Goal: Information Seeking & Learning: Learn about a topic

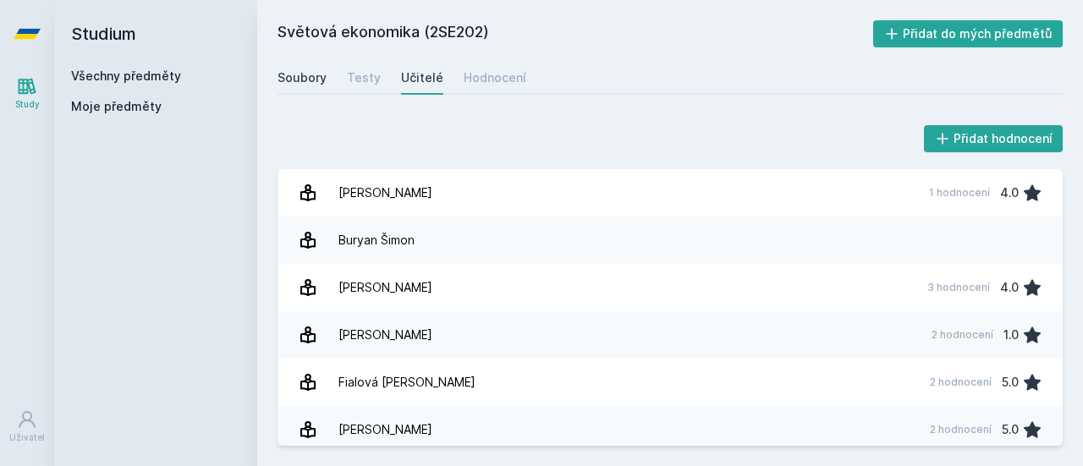
click at [313, 77] on div "Soubory" at bounding box center [301, 77] width 49 height 17
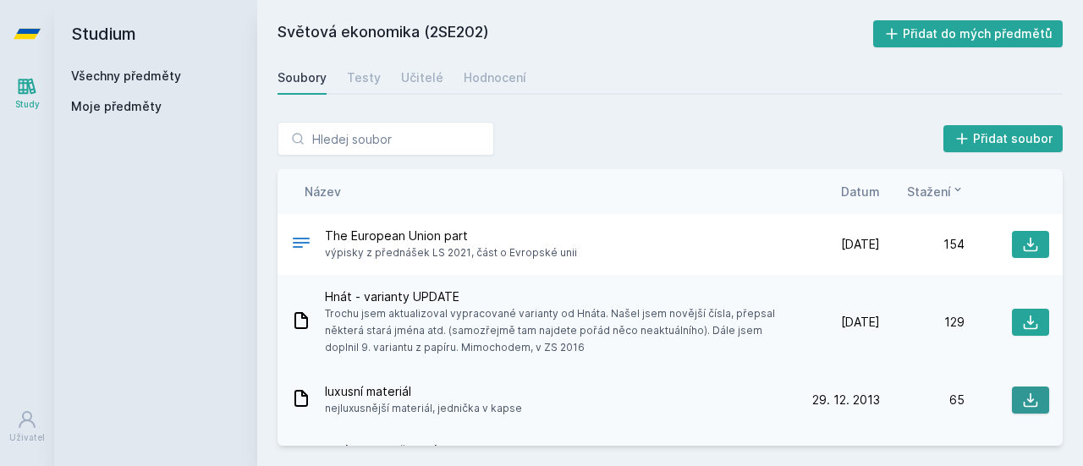
click at [1028, 399] on icon at bounding box center [1030, 400] width 17 height 17
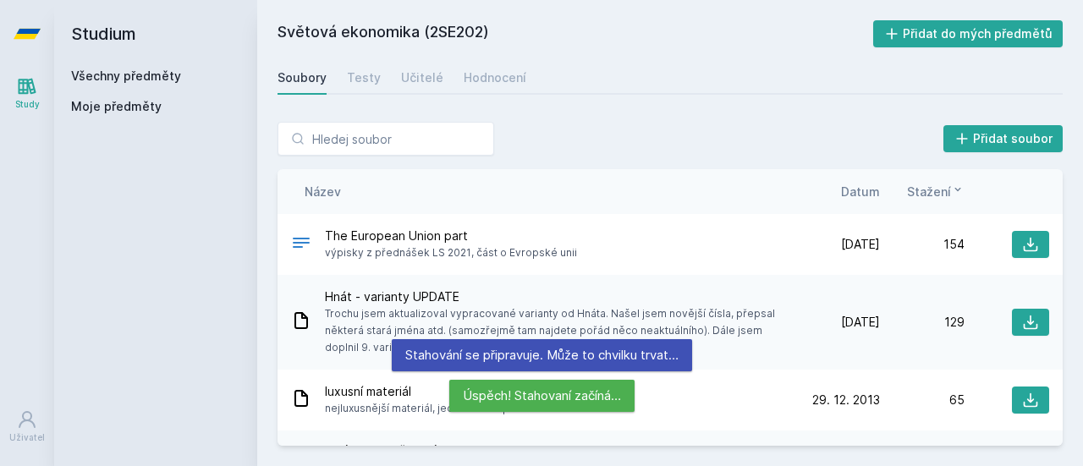
drag, startPoint x: 1062, startPoint y: 238, endPoint x: 1057, endPoint y: 258, distance: 20.9
click at [1057, 258] on div "Přidat soubor Řazení: Název Datum Stažení Název Datum Stažení The European Unio…" at bounding box center [670, 284] width 826 height 365
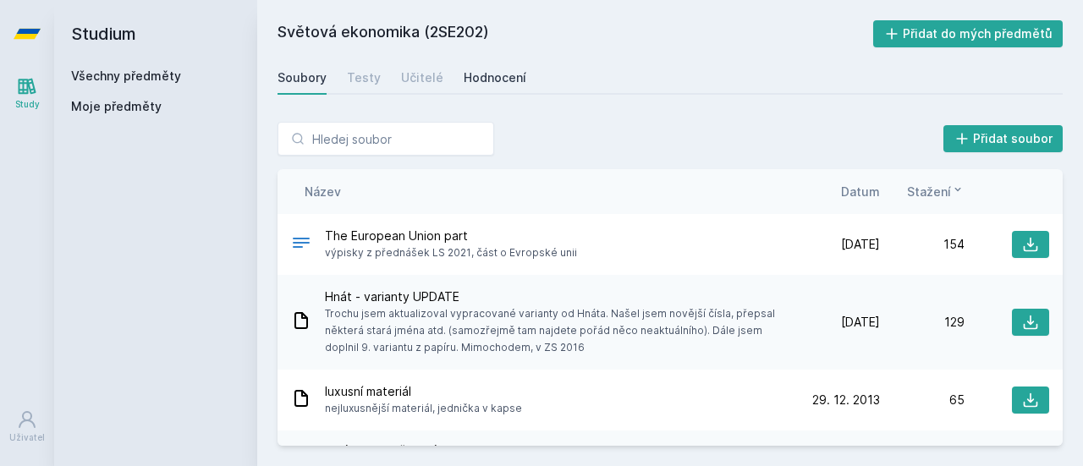
click at [491, 77] on div "Hodnocení" at bounding box center [495, 77] width 63 height 17
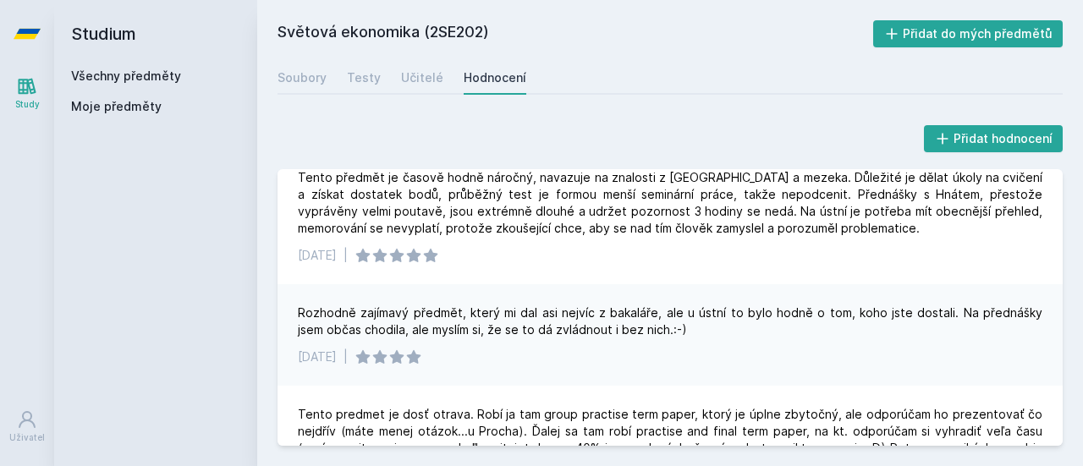
scroll to position [267, 0]
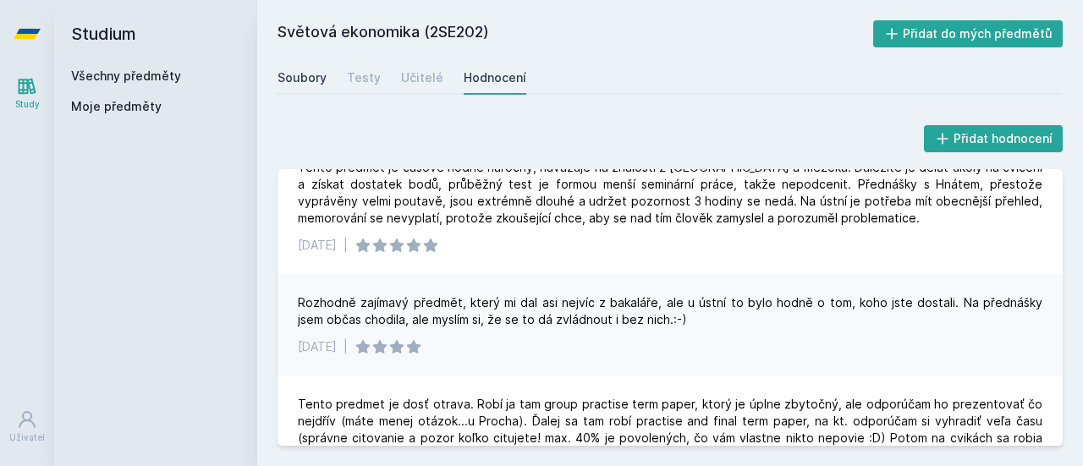
click at [318, 70] on div "Soubory" at bounding box center [301, 77] width 49 height 17
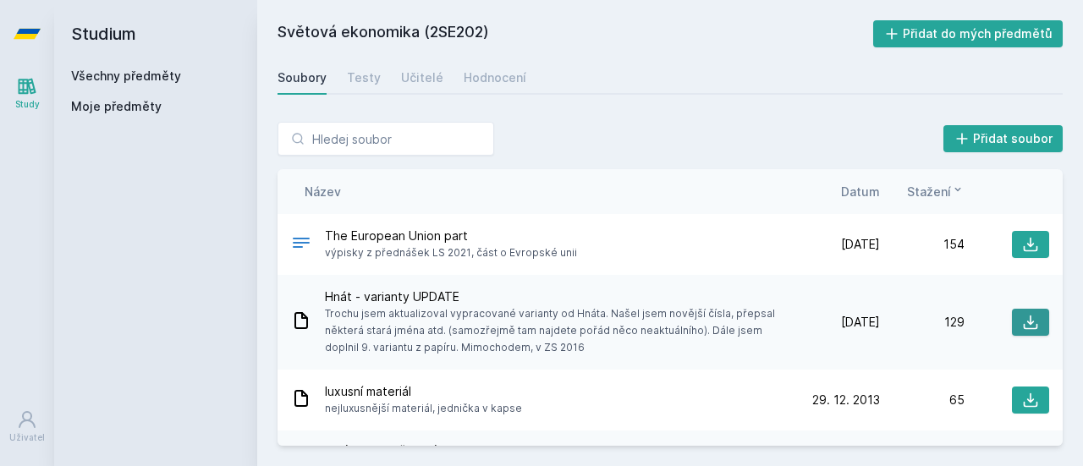
click at [1024, 322] on icon at bounding box center [1031, 323] width 14 height 14
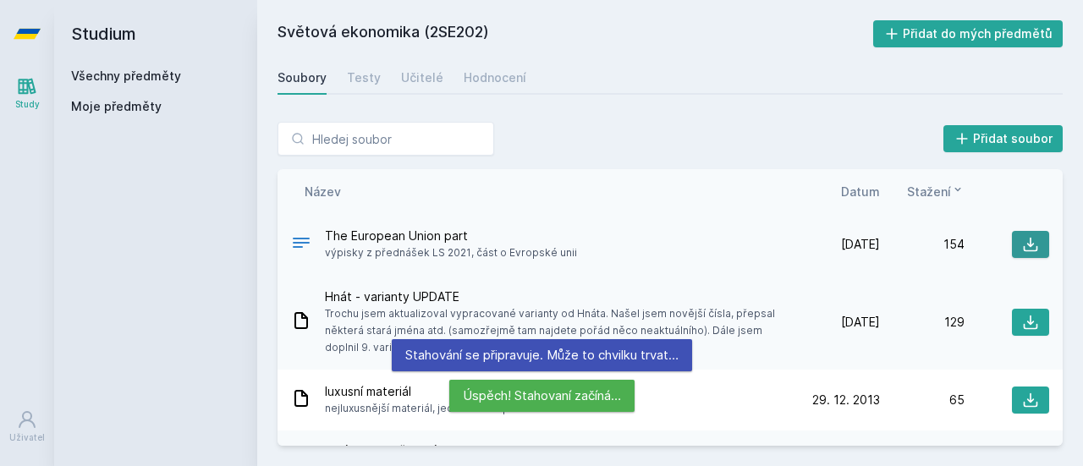
click at [1027, 247] on icon at bounding box center [1030, 244] width 17 height 17
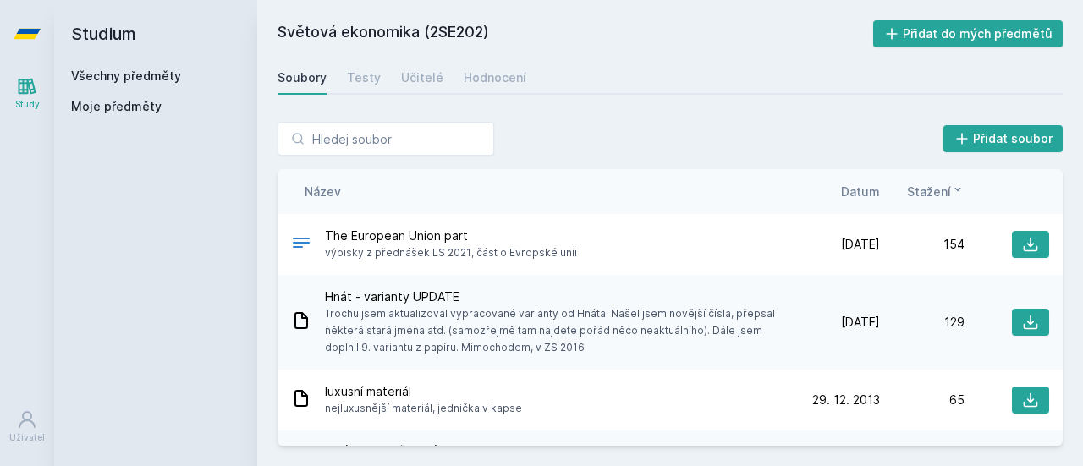
click at [174, 75] on link "Všechny předměty" at bounding box center [126, 76] width 110 height 14
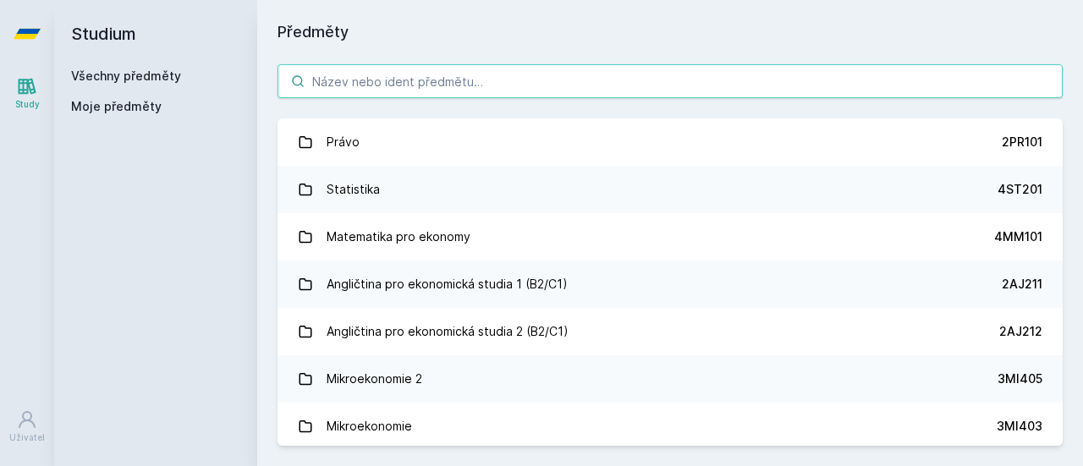
click at [384, 87] on input "search" at bounding box center [669, 81] width 785 height 34
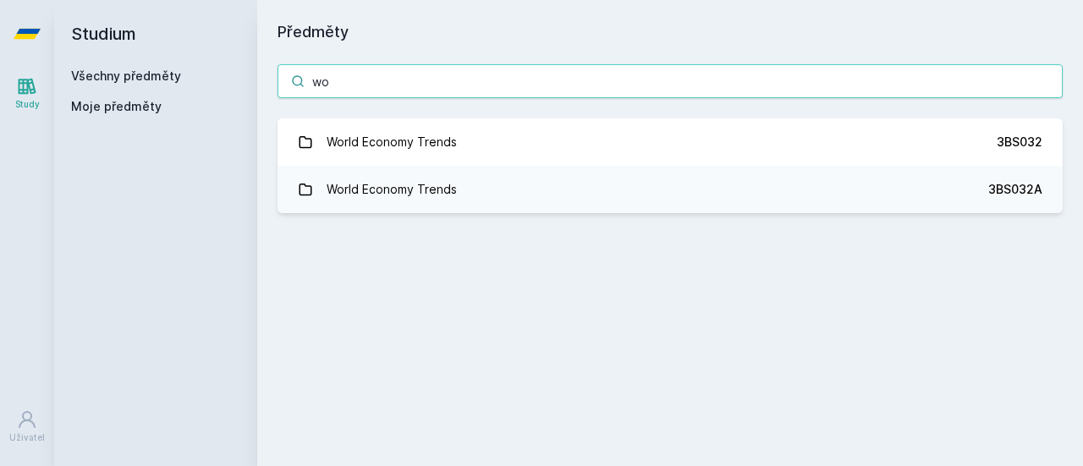
type input "w"
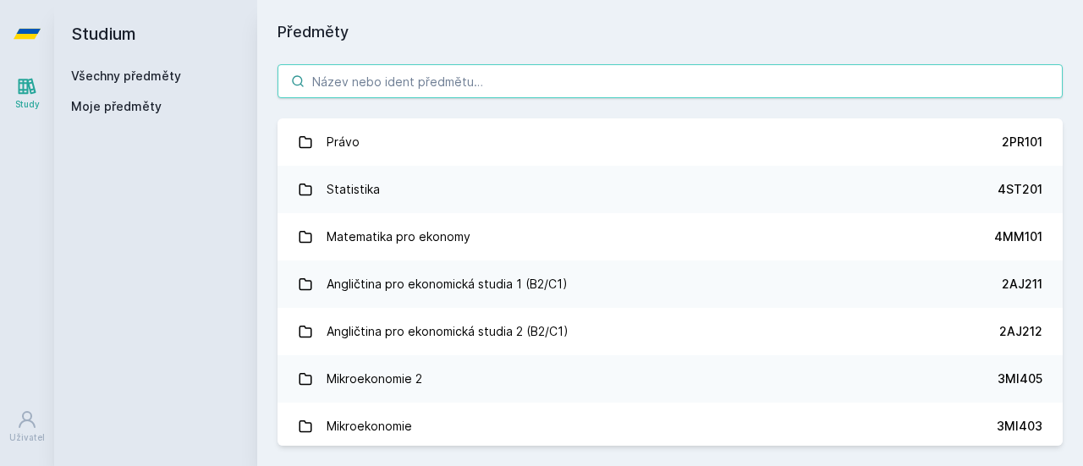
click at [446, 87] on input "search" at bounding box center [669, 81] width 785 height 34
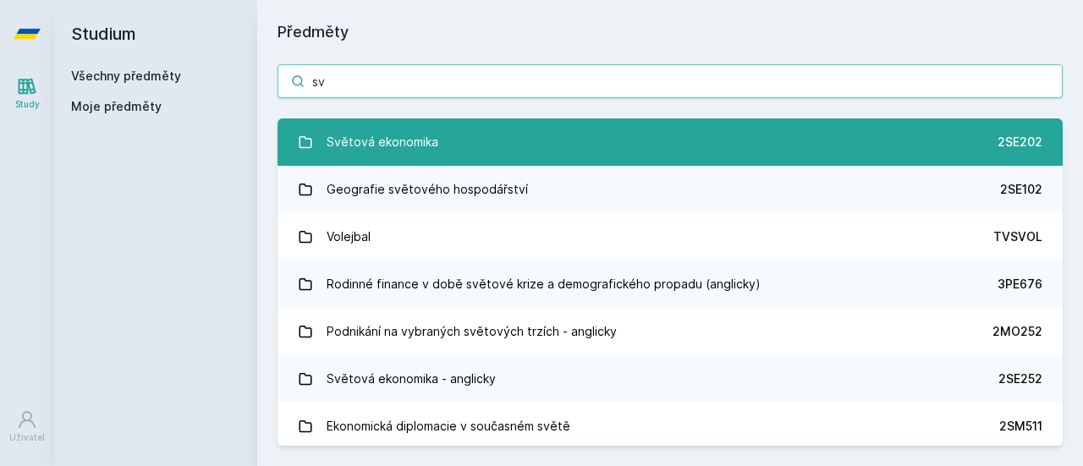
type input "sv"
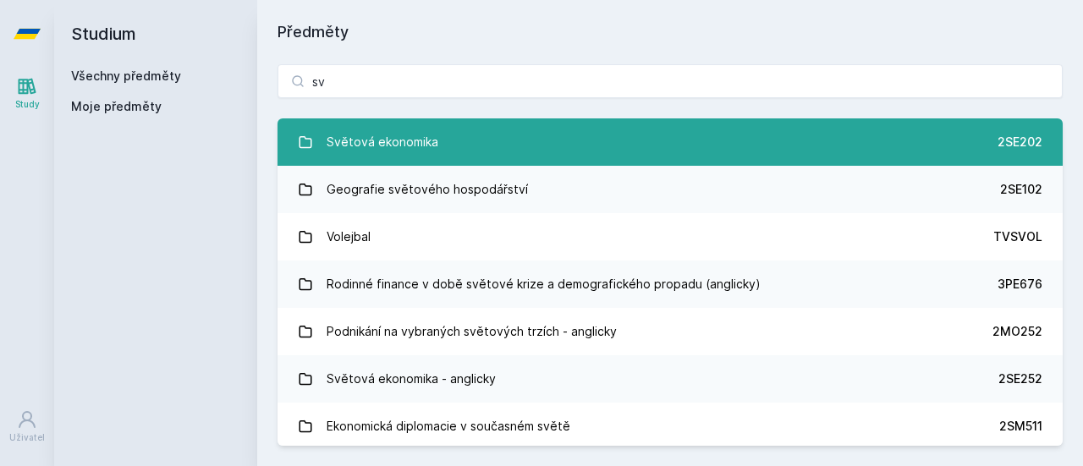
click at [439, 131] on link "Světová ekonomika 2SE202" at bounding box center [669, 141] width 785 height 47
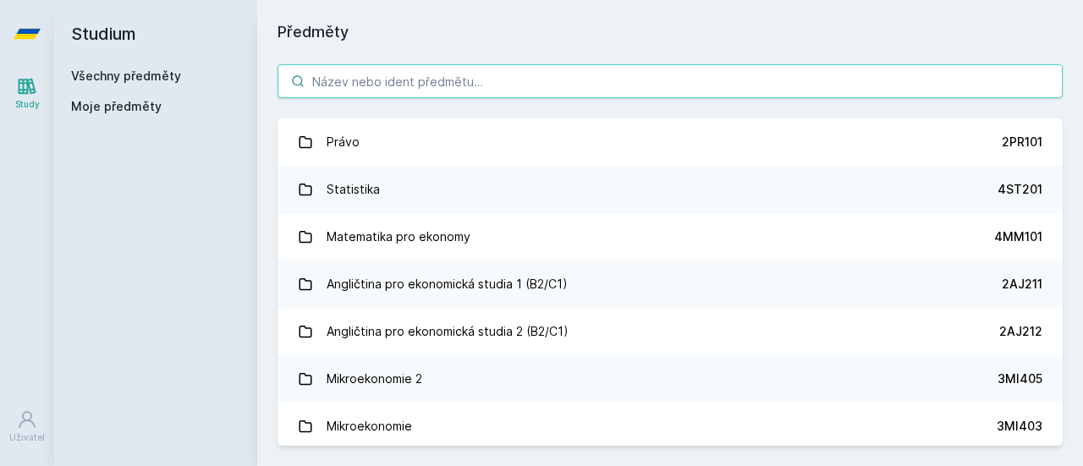
click at [342, 74] on input "search" at bounding box center [669, 81] width 785 height 34
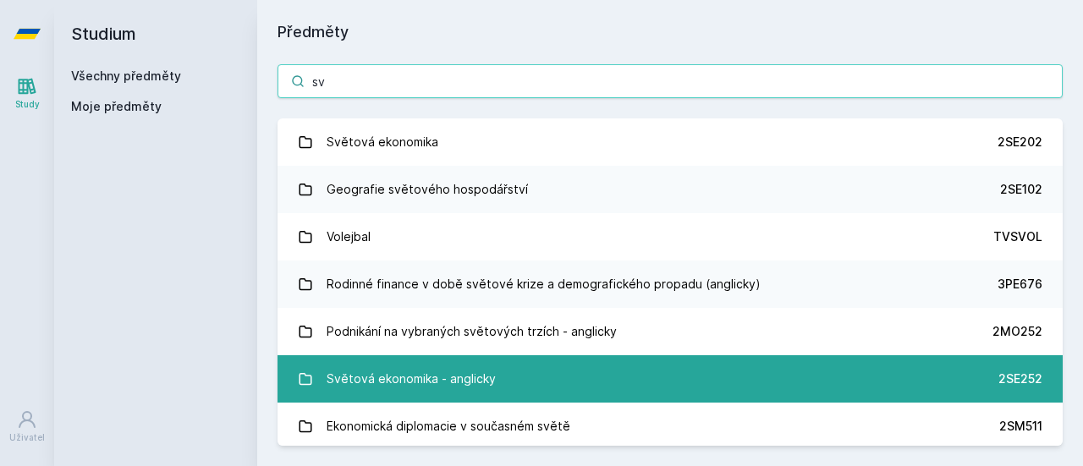
type input "sv"
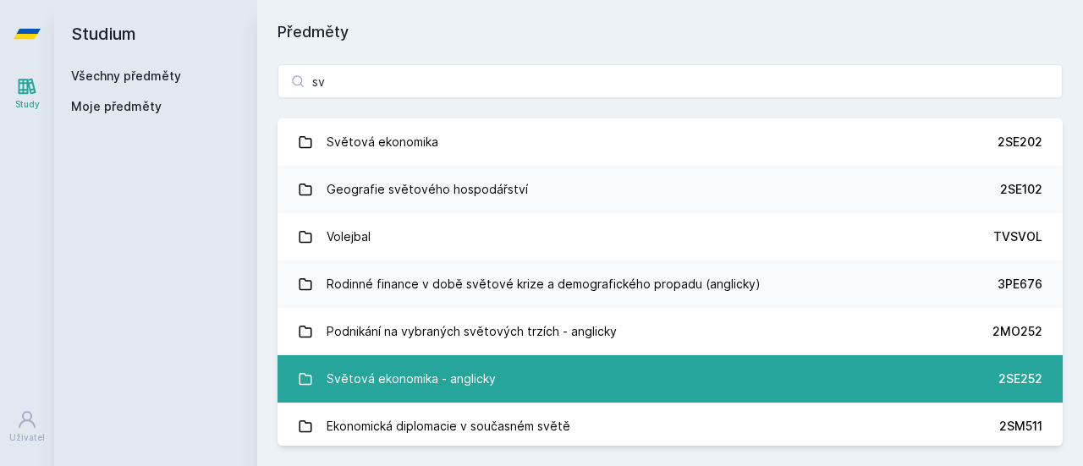
click at [485, 390] on div "Světová ekonomika - anglicky" at bounding box center [411, 379] width 169 height 34
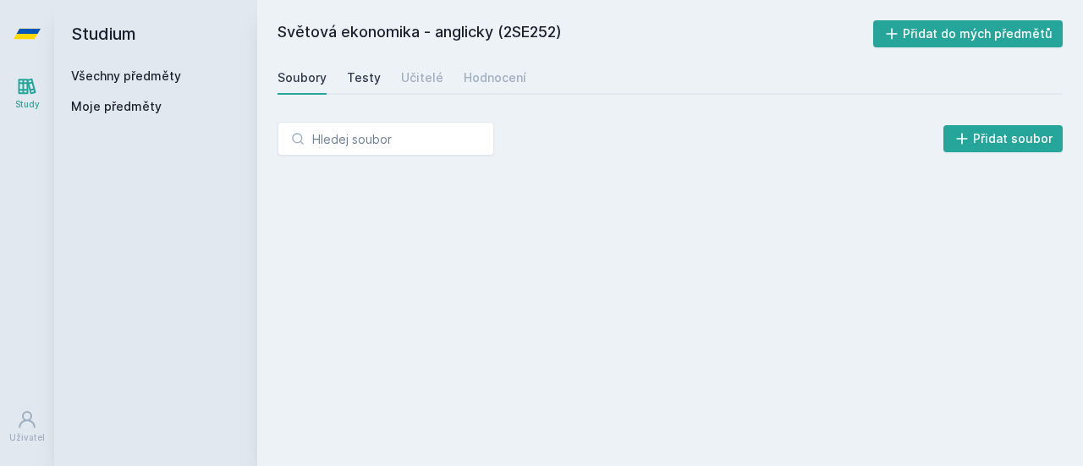
click at [355, 79] on div "Testy" at bounding box center [364, 77] width 34 height 17
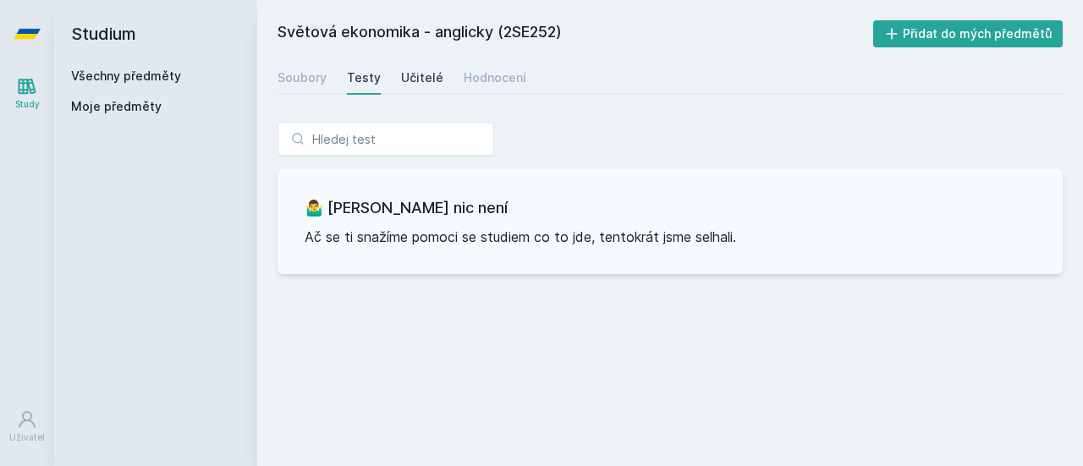
click at [433, 74] on div "Učitelé" at bounding box center [422, 77] width 42 height 17
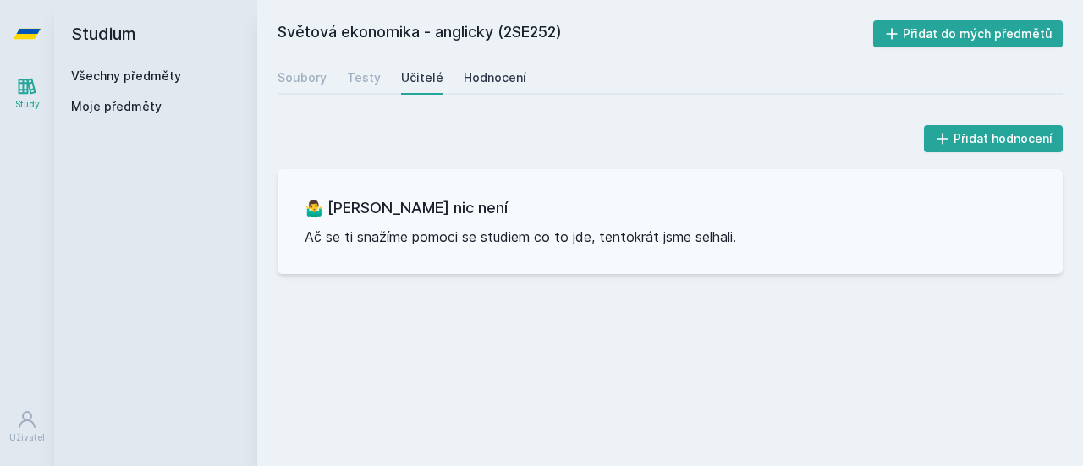
click at [472, 77] on div "Hodnocení" at bounding box center [495, 77] width 63 height 17
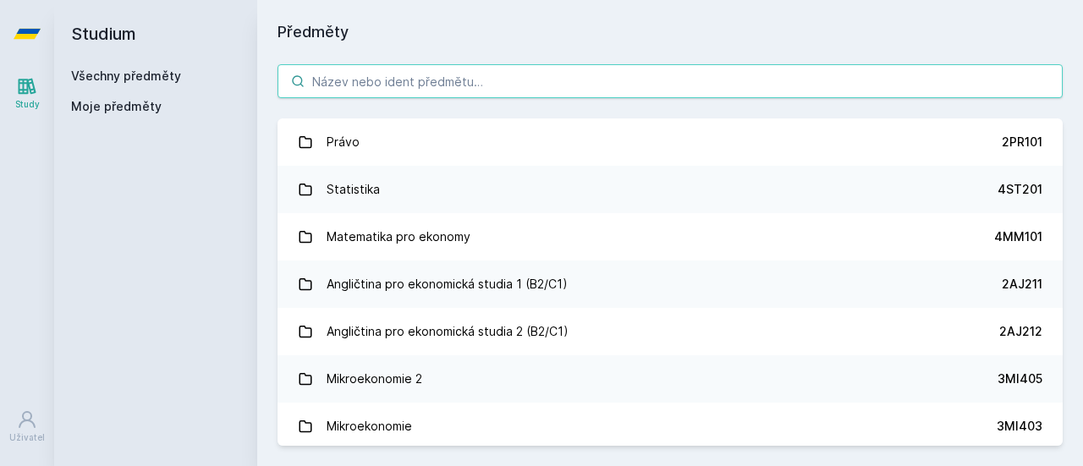
click at [382, 73] on input "search" at bounding box center [669, 81] width 785 height 34
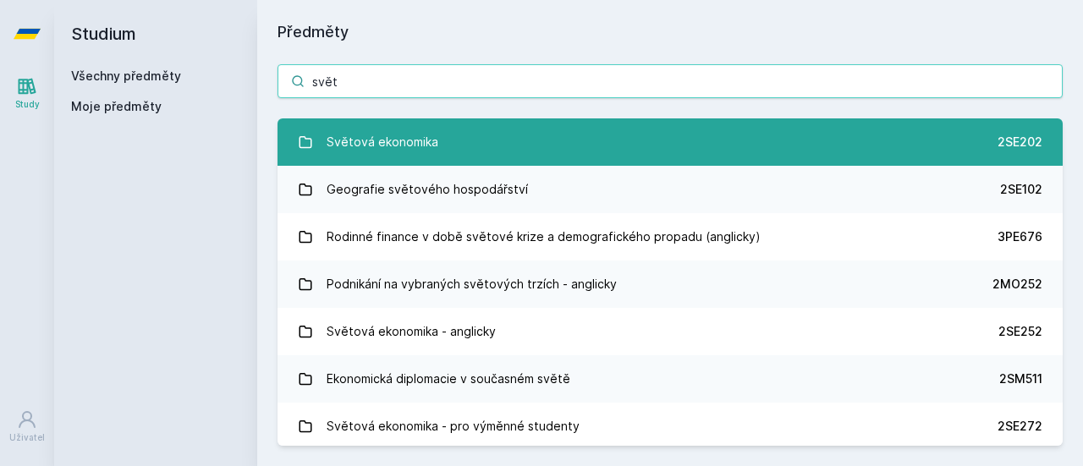
type input "svět"
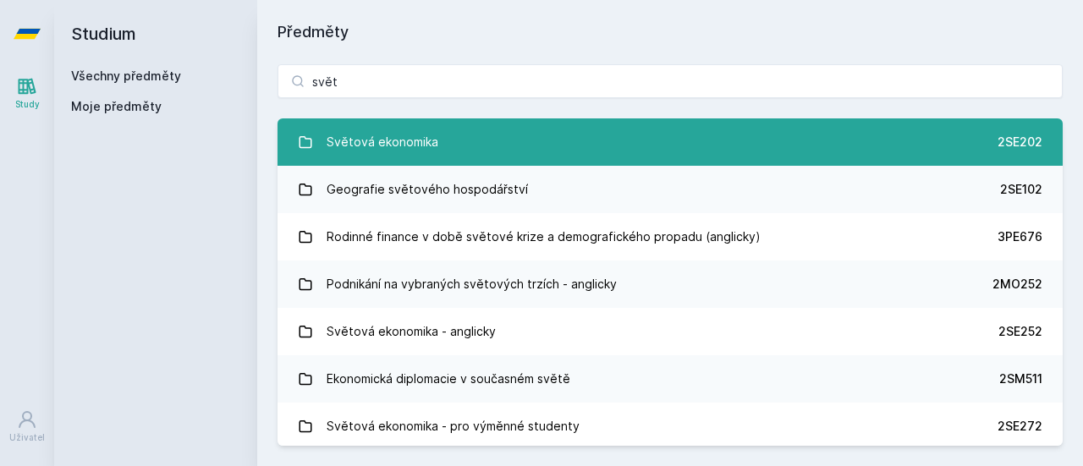
click at [398, 151] on div "Světová ekonomika" at bounding box center [383, 142] width 112 height 34
